Goal: Information Seeking & Learning: Stay updated

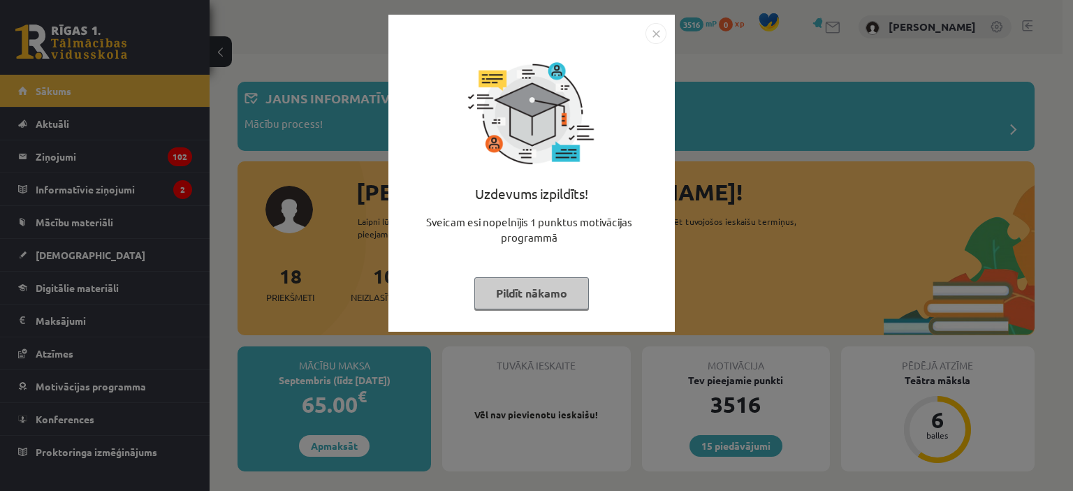
click at [504, 294] on button "Pildīt nākamo" at bounding box center [531, 293] width 115 height 32
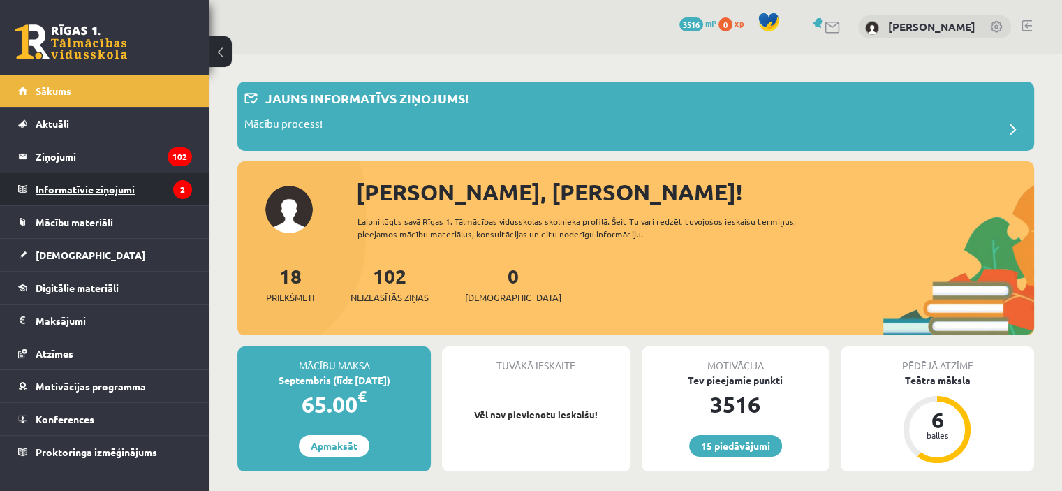
click at [92, 188] on legend "Informatīvie ziņojumi 2" at bounding box center [114, 189] width 156 height 32
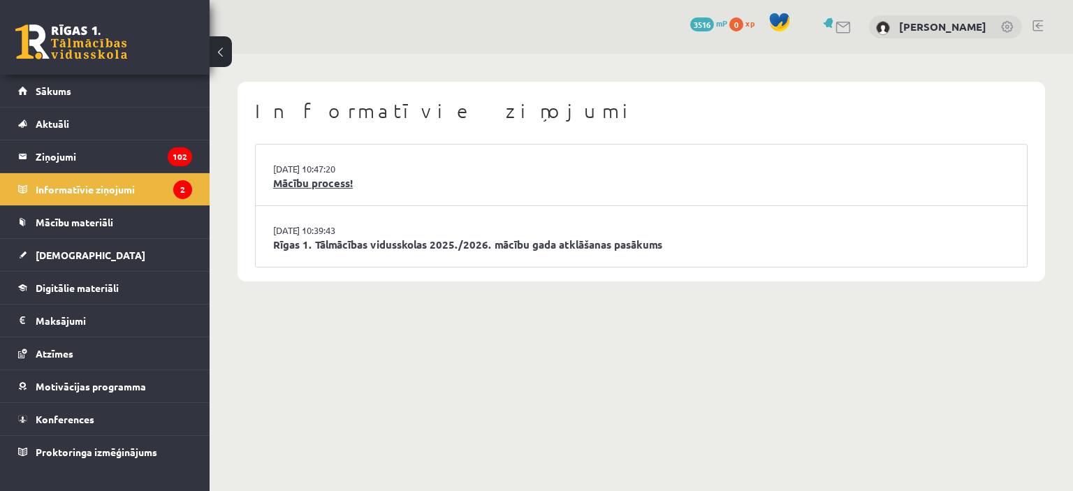
click at [363, 184] on link "Mācību process!" at bounding box center [641, 183] width 736 height 16
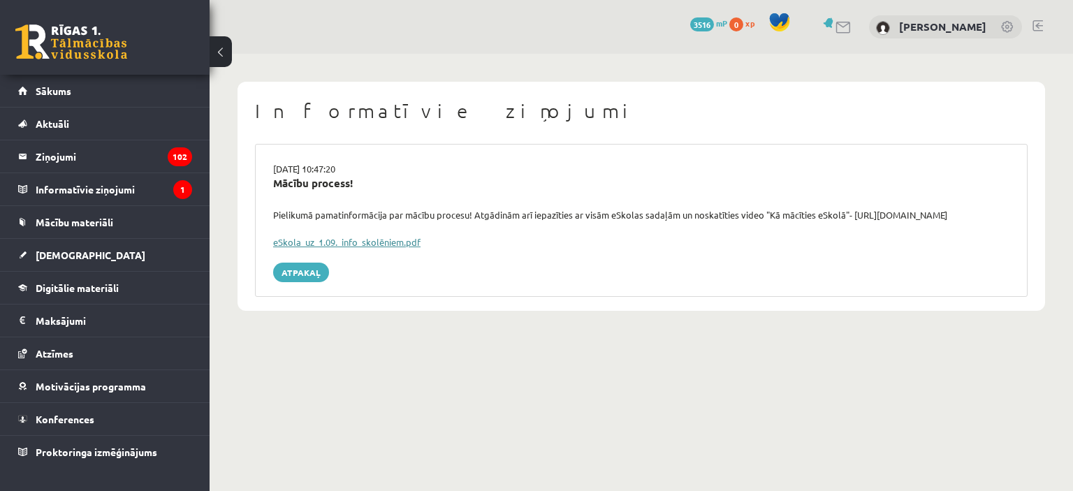
click at [326, 240] on link "eSkola_uz_1.09._info_skolēniem.pdf" at bounding box center [346, 242] width 147 height 12
click at [73, 220] on span "Mācību materiāli" at bounding box center [75, 222] width 78 height 13
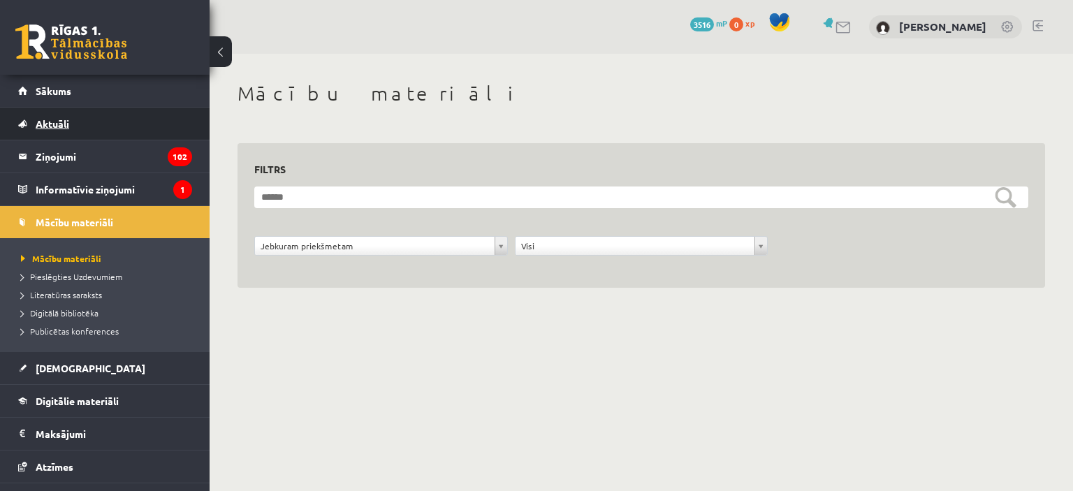
click at [74, 119] on link "Aktuāli" at bounding box center [105, 124] width 174 height 32
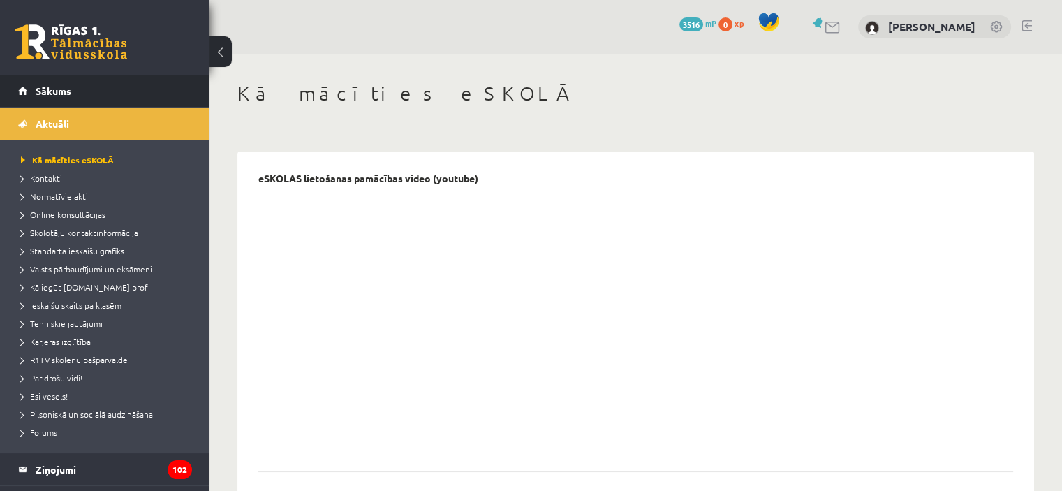
click at [68, 92] on span "Sākums" at bounding box center [54, 91] width 36 height 13
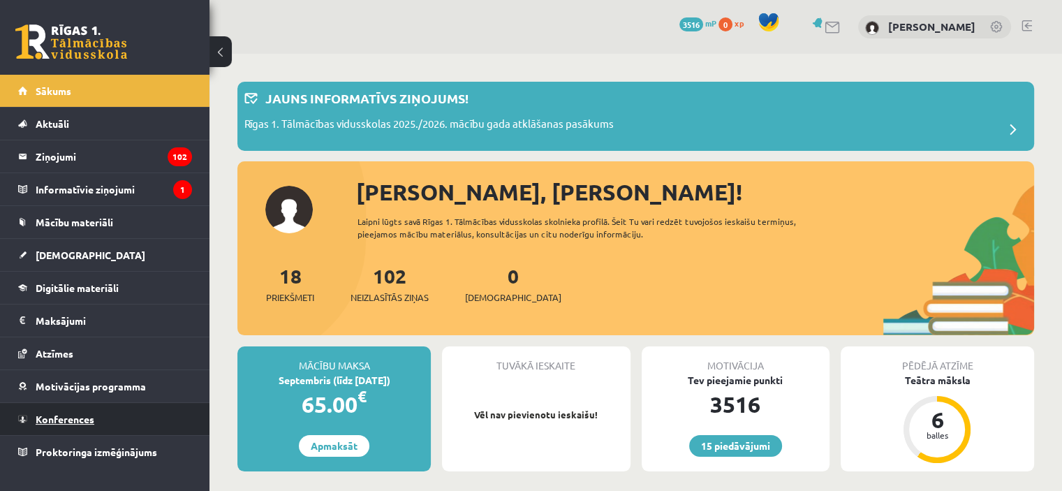
click at [87, 421] on span "Konferences" at bounding box center [65, 419] width 59 height 13
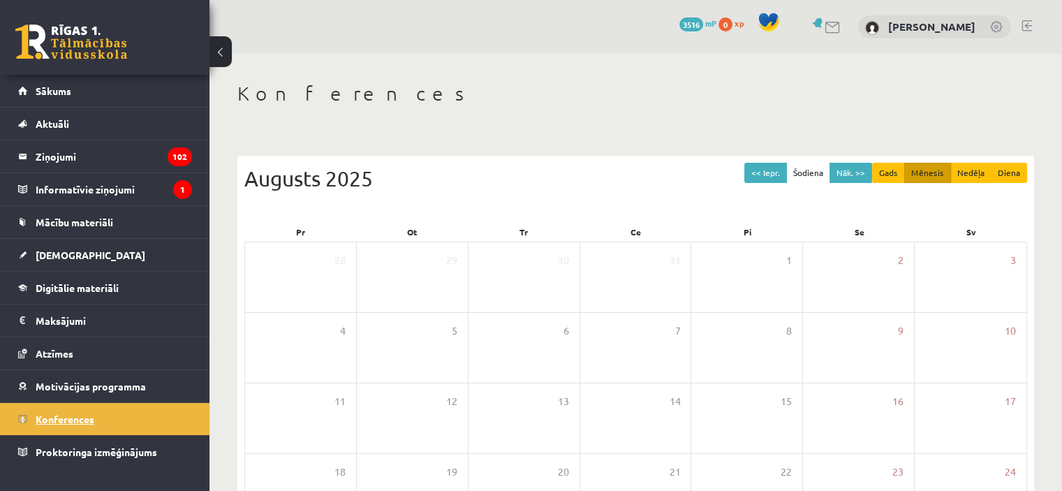
click at [87, 421] on span "Konferences" at bounding box center [65, 419] width 59 height 13
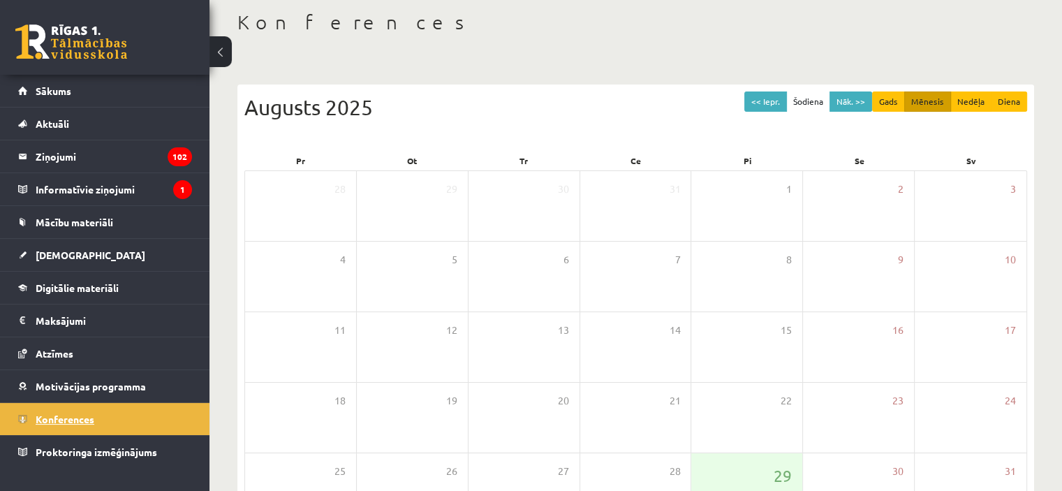
scroll to position [71, 0]
click at [487, 114] on div "Augusts 2025" at bounding box center [635, 107] width 783 height 31
click at [508, 115] on div "Augusts 2025" at bounding box center [635, 107] width 783 height 31
click at [86, 189] on legend "Informatīvie ziņojumi 1" at bounding box center [114, 189] width 156 height 32
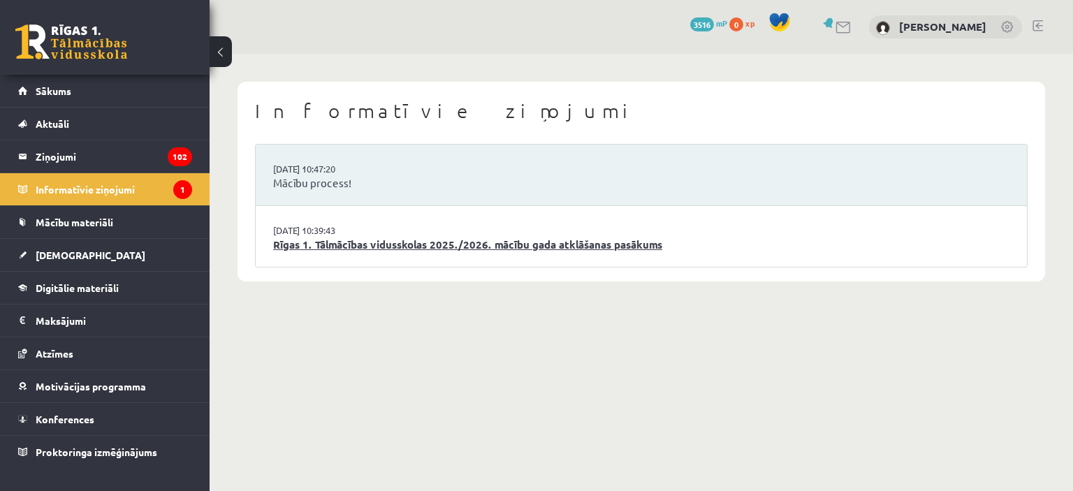
click at [299, 240] on link "Rīgas 1. Tālmācības vidusskolas 2025./2026. mācību gada atklāšanas pasākums" at bounding box center [641, 245] width 736 height 16
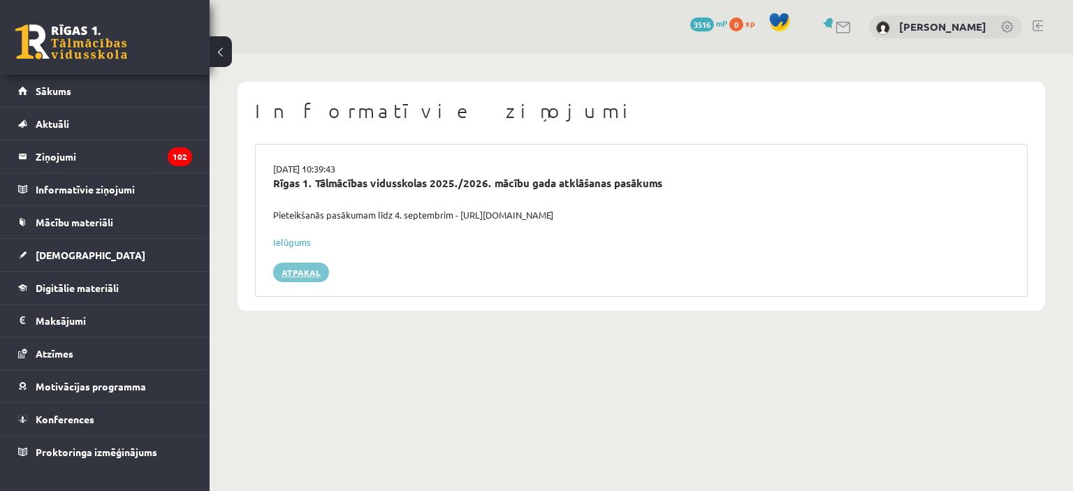
click at [303, 272] on link "Atpakaļ" at bounding box center [301, 273] width 56 height 20
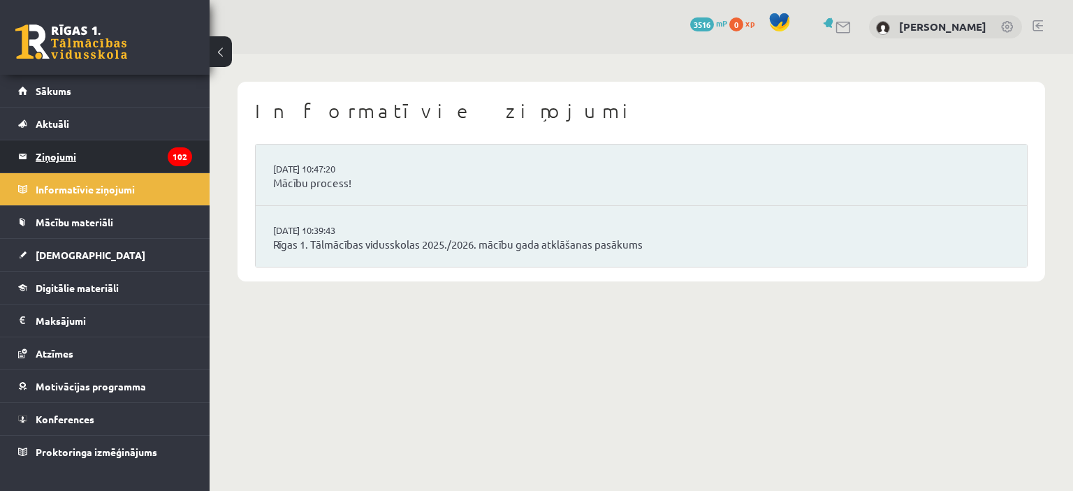
click at [60, 159] on legend "Ziņojumi 102" at bounding box center [114, 156] width 156 height 32
